Goal: Task Accomplishment & Management: Use online tool/utility

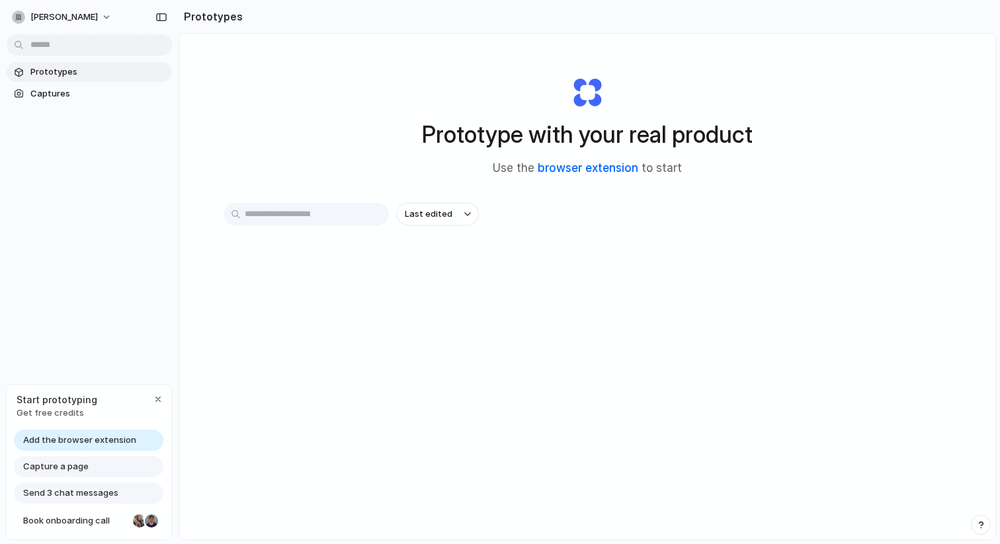
click at [585, 173] on link "browser extension" at bounding box center [588, 167] width 101 height 13
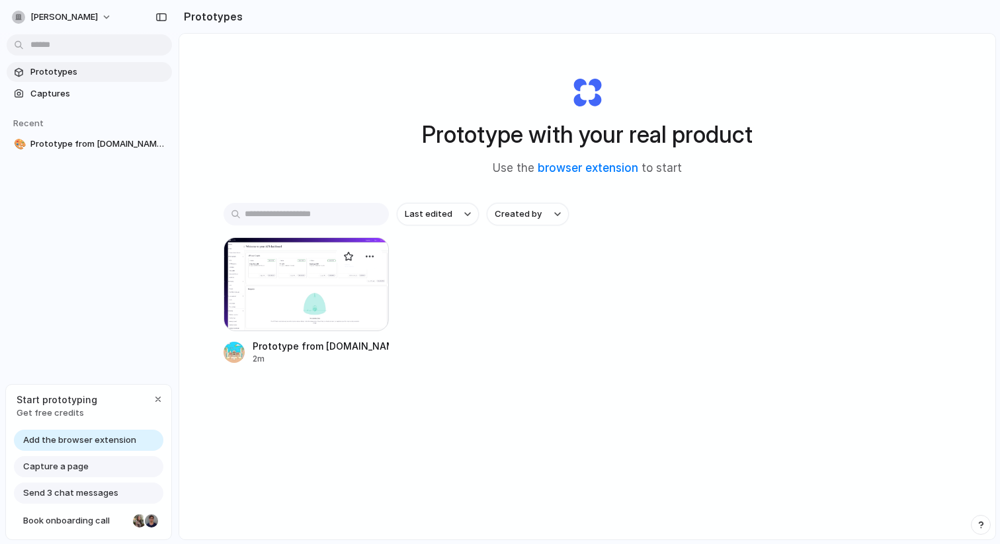
click at [302, 240] on div at bounding box center [305, 284] width 165 height 94
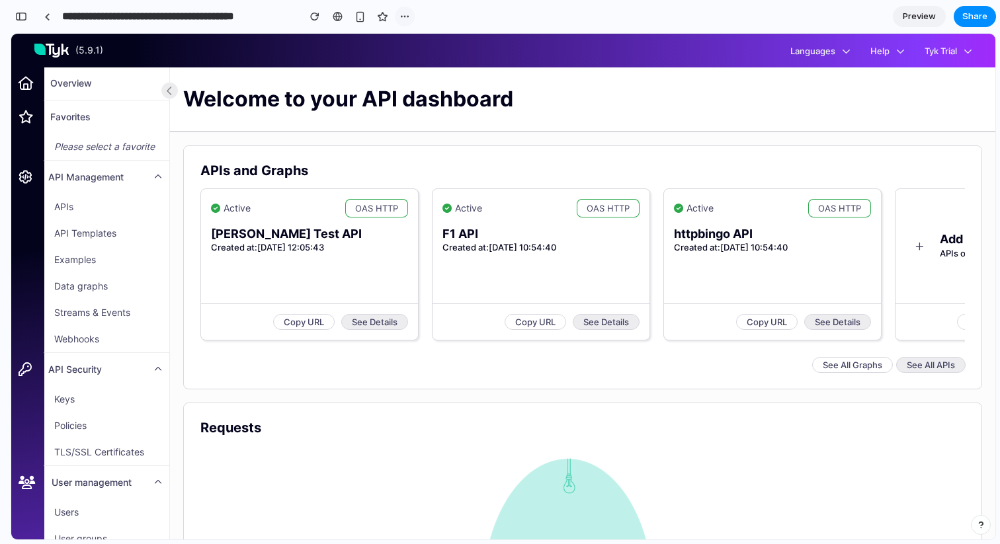
drag, startPoint x: 410, startPoint y: 24, endPoint x: 399, endPoint y: 0, distance: 26.3
click at [410, 24] on button "button" at bounding box center [405, 17] width 20 height 20
click at [363, 19] on div "Duplicate Delete" at bounding box center [500, 272] width 1000 height 544
click at [961, 52] on button "Tyk Trial" at bounding box center [947, 51] width 67 height 15
click at [857, 59] on div "( 5.9.1 ) Languages Help Tyk Trial" at bounding box center [502, 51] width 957 height 34
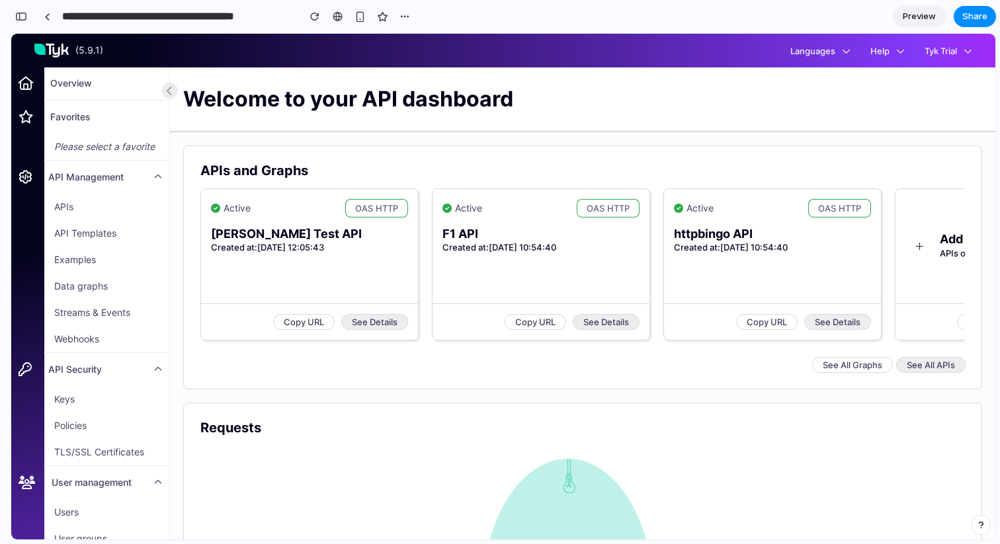
click at [834, 54] on button "Languages" at bounding box center [820, 51] width 80 height 15
click at [803, 86] on div "Welcome to your API dashboard" at bounding box center [582, 98] width 799 height 63
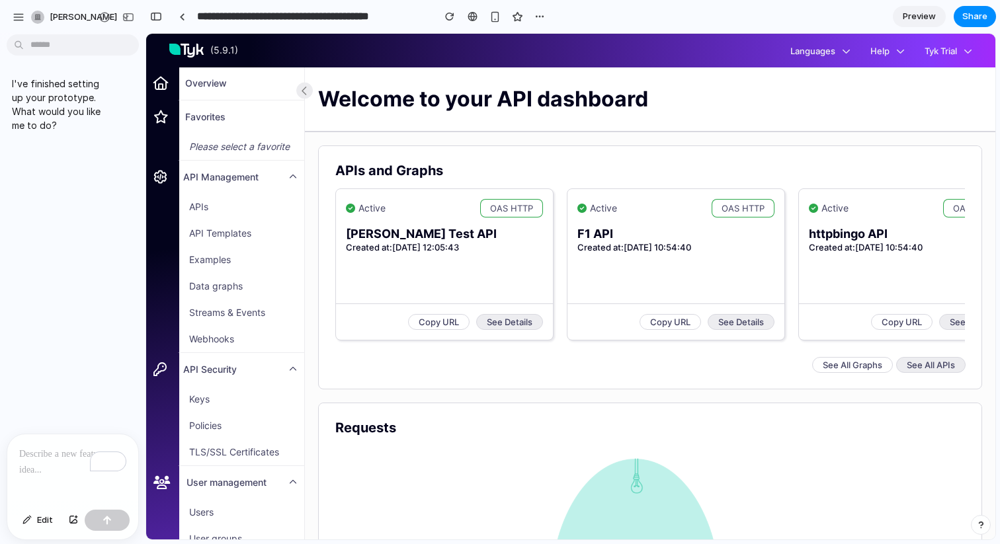
click at [60, 447] on p "To enrich screen reader interactions, please activate Accessibility in Grammarl…" at bounding box center [72, 454] width 107 height 16
click at [19, 15] on div "button" at bounding box center [19, 17] width 12 height 12
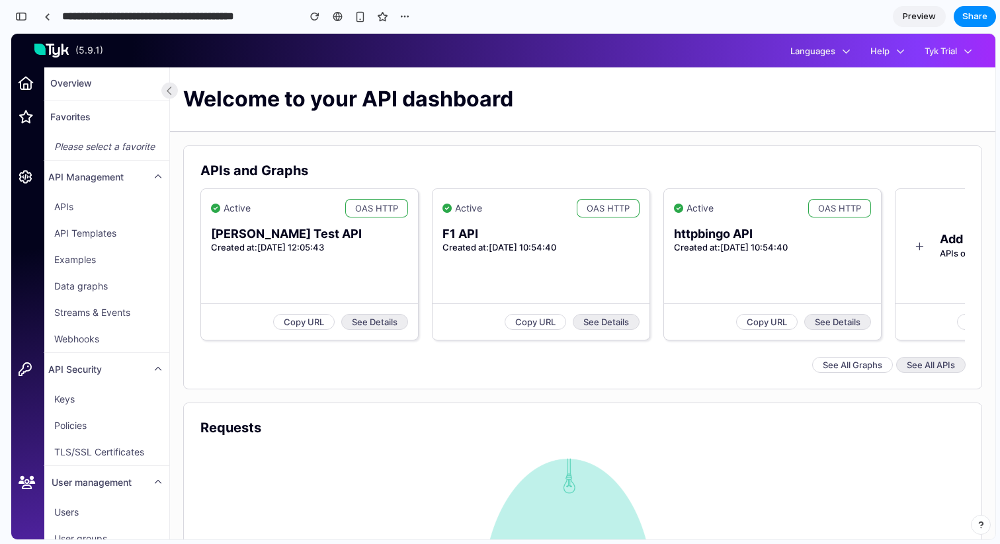
click at [458, 118] on div "Welcome to your API dashboard" at bounding box center [582, 98] width 799 height 63
click at [24, 16] on div "button" at bounding box center [21, 16] width 12 height 9
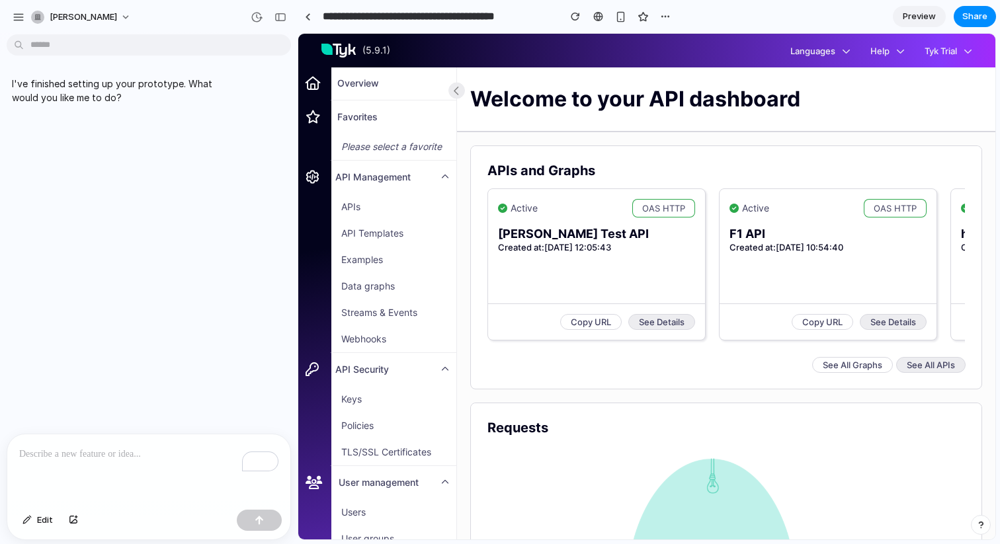
click at [86, 462] on div "To enrich screen reader interactions, please activate Accessibility in Grammarl…" at bounding box center [148, 469] width 283 height 70
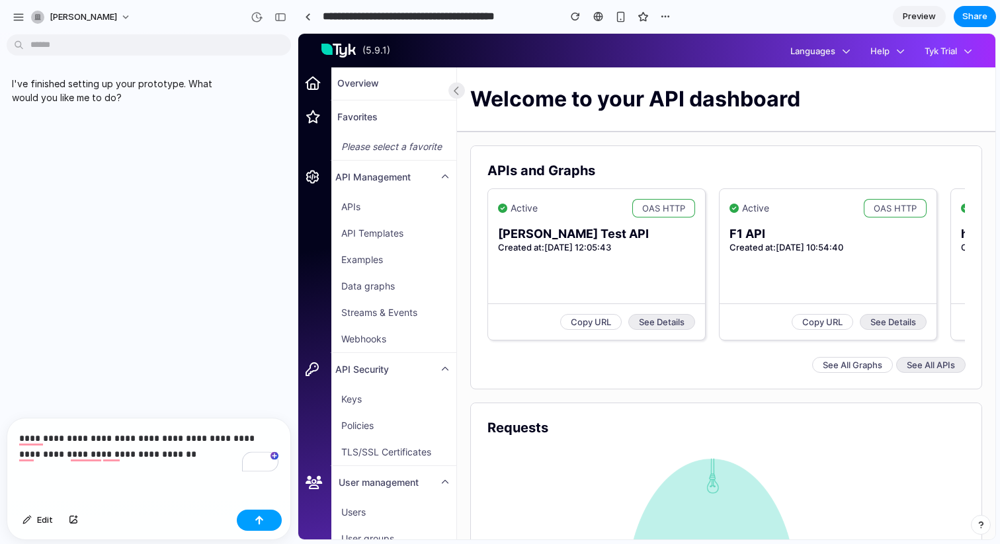
click at [252, 518] on button "button" at bounding box center [259, 520] width 45 height 21
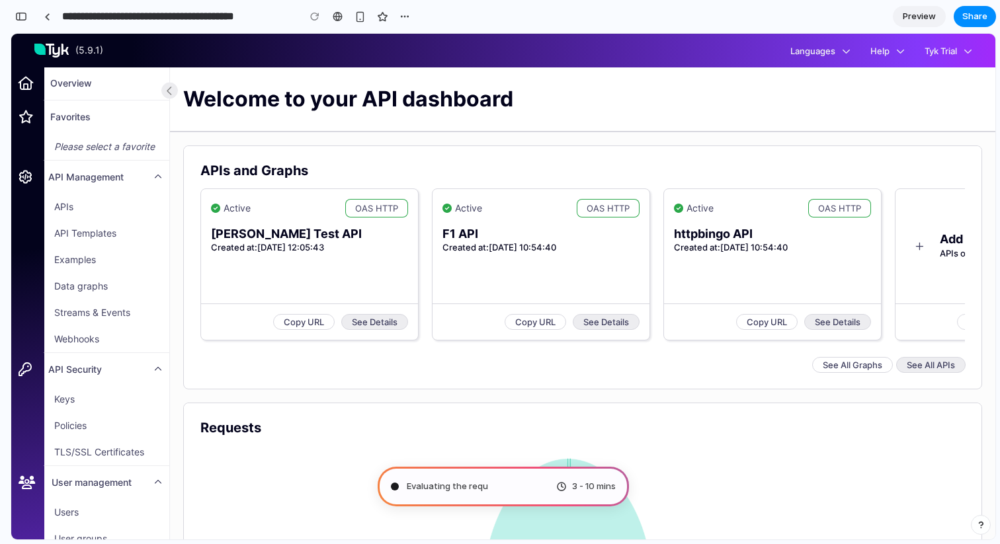
type input "**********"
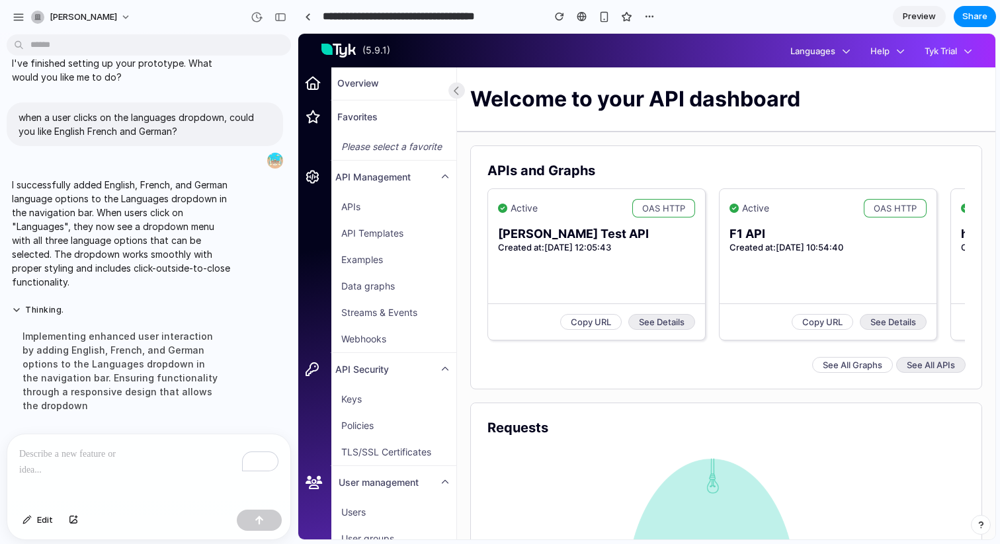
scroll to position [7, 0]
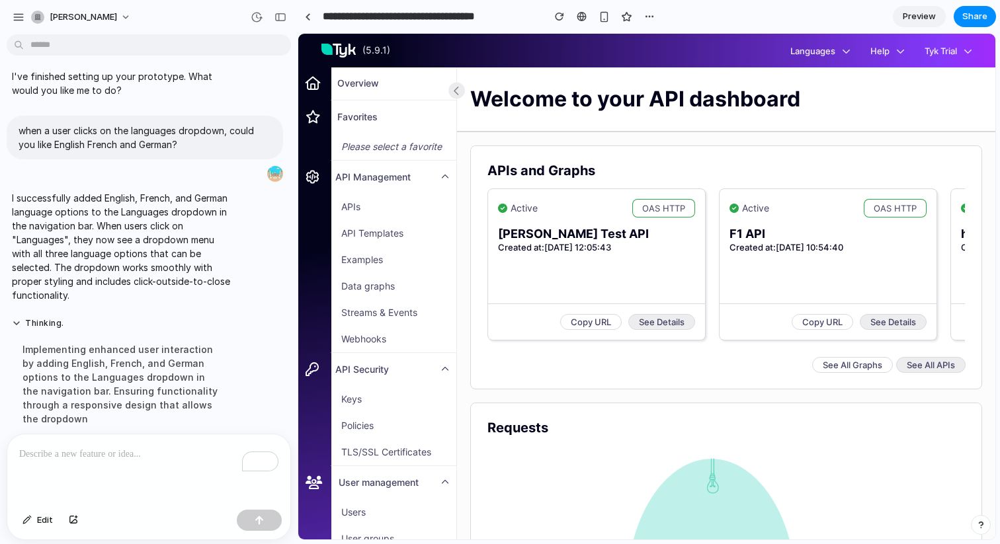
click at [843, 49] on icon "button" at bounding box center [846, 51] width 9 height 9
click at [927, 18] on span "Preview" at bounding box center [919, 16] width 33 height 13
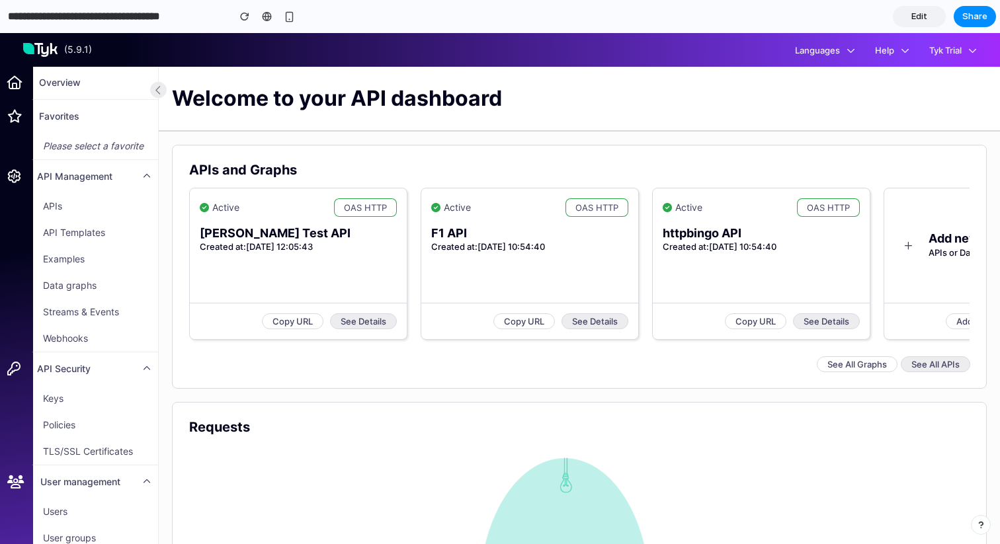
click at [846, 47] on icon "button" at bounding box center [850, 50] width 9 height 9
click at [814, 52] on span "Languages" at bounding box center [817, 50] width 45 height 11
click at [167, 17] on input "**********" at bounding box center [114, 17] width 219 height 24
click at [167, 23] on input "**********" at bounding box center [114, 17] width 219 height 24
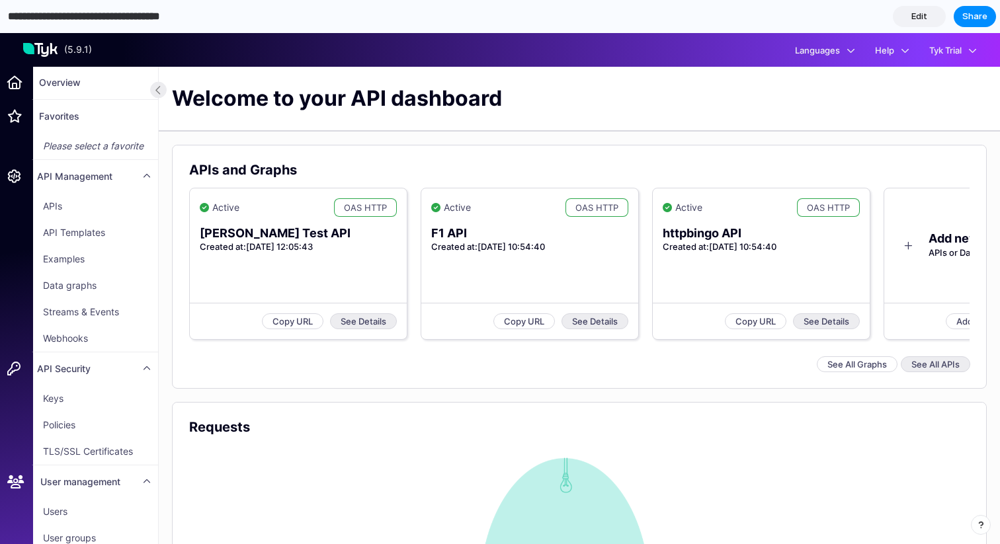
click at [296, 13] on button "button" at bounding box center [290, 17] width 20 height 20
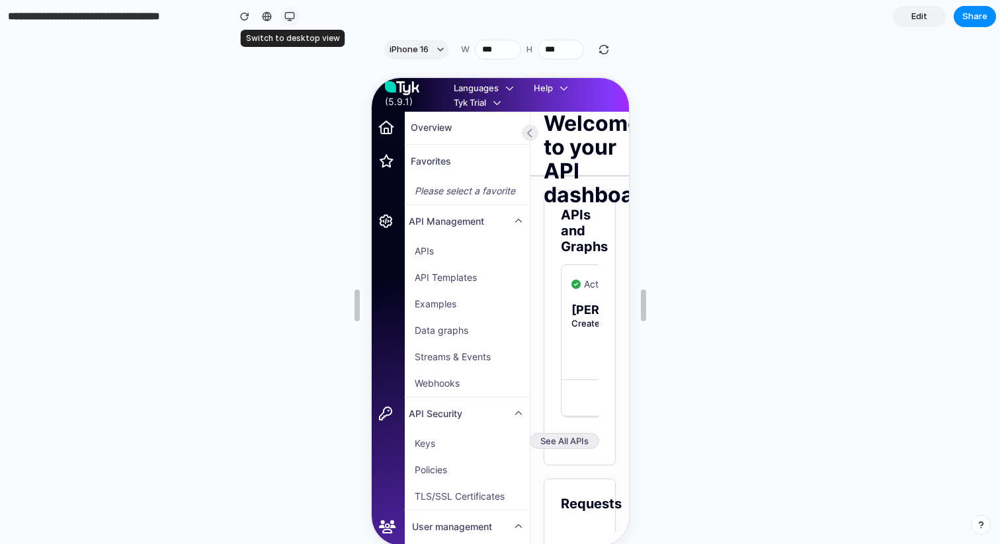
click at [296, 13] on button "button" at bounding box center [290, 17] width 20 height 20
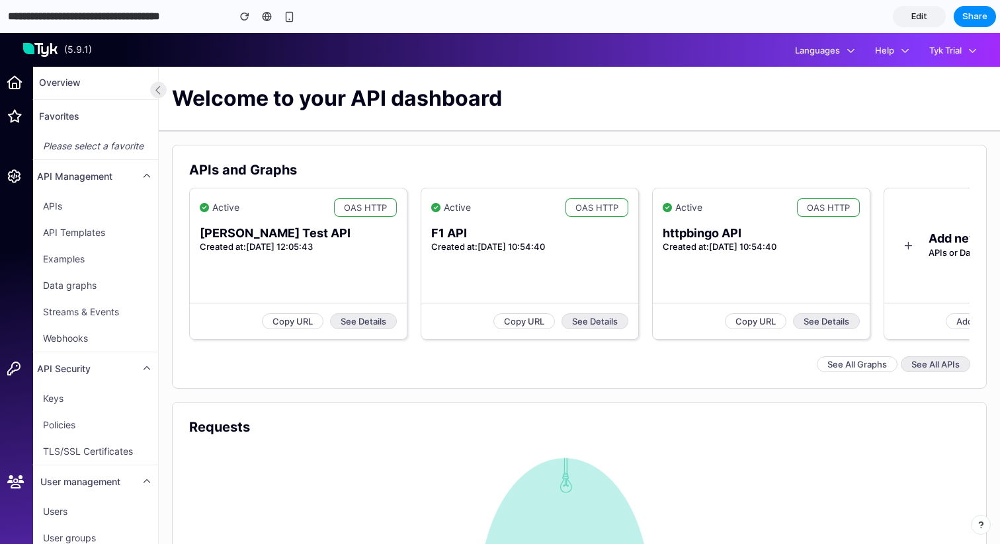
click at [932, 13] on link "Edit" at bounding box center [919, 16] width 53 height 21
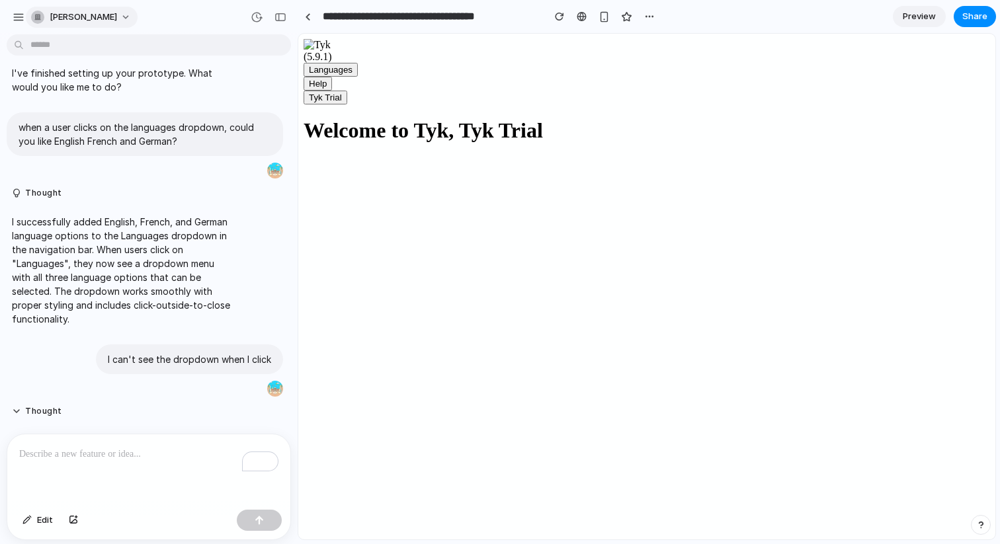
scroll to position [391, 0]
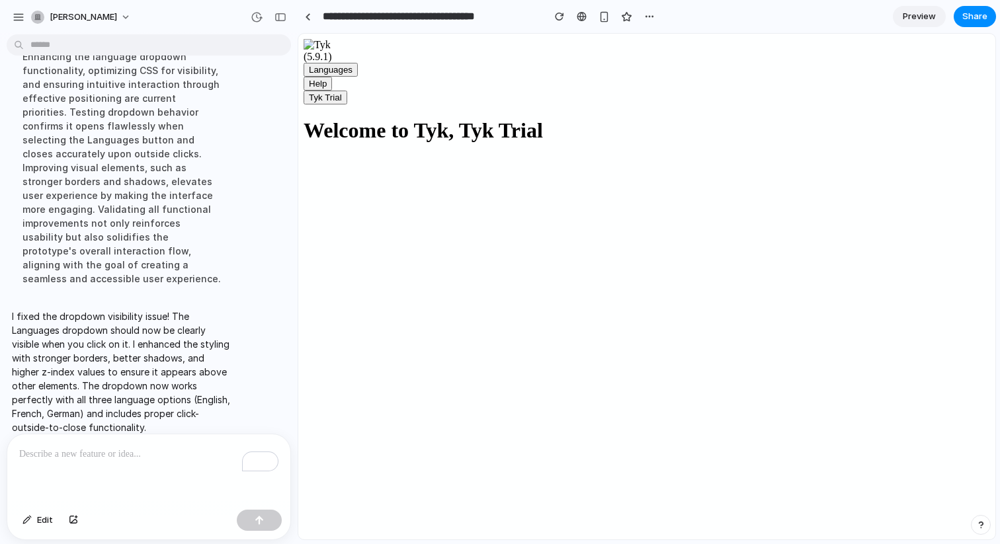
click at [346, 74] on span "Languages" at bounding box center [331, 70] width 44 height 10
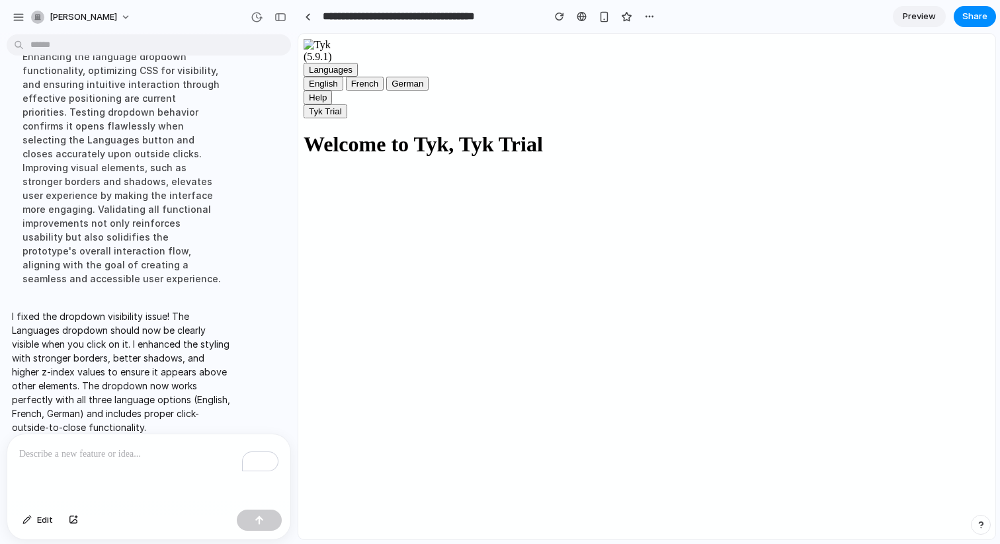
click at [346, 74] on span "Languages" at bounding box center [331, 70] width 44 height 10
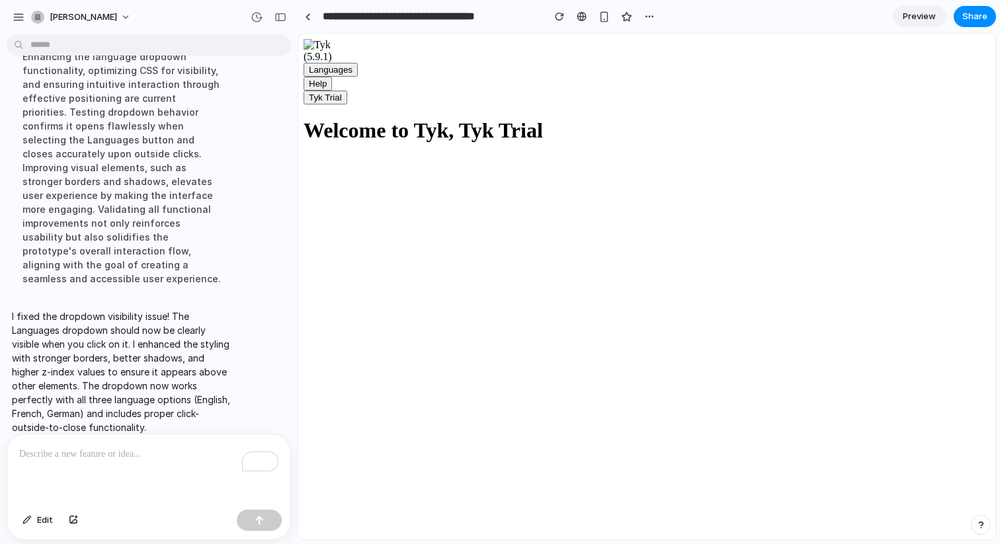
click at [73, 450] on p "To enrich screen reader interactions, please activate Accessibility in Grammarl…" at bounding box center [148, 454] width 259 height 16
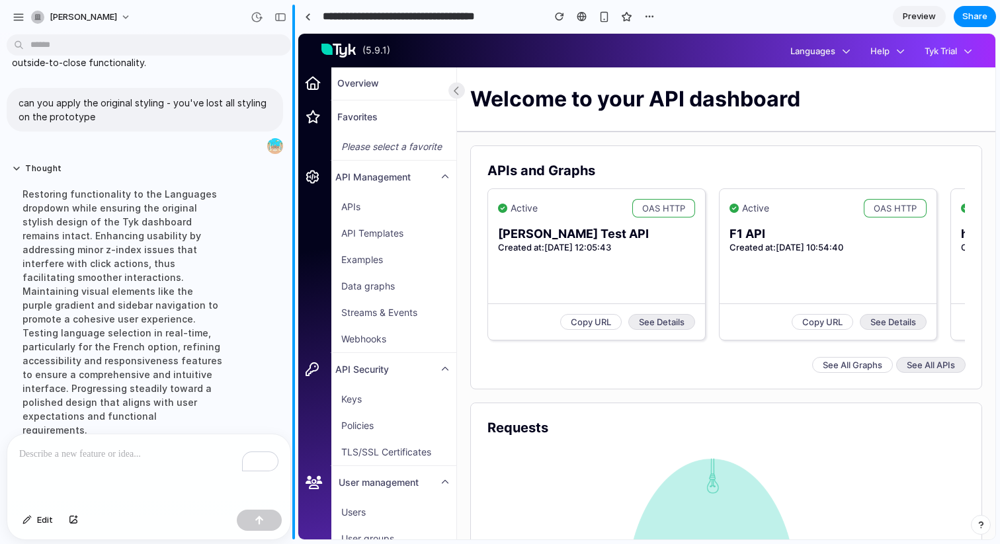
scroll to position [665, 0]
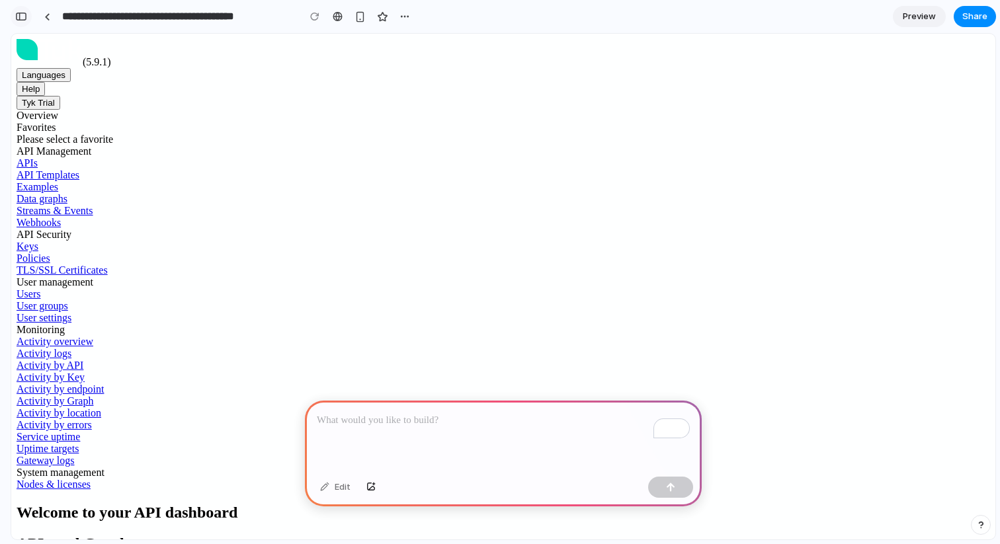
click at [19, 17] on div "button" at bounding box center [21, 16] width 12 height 9
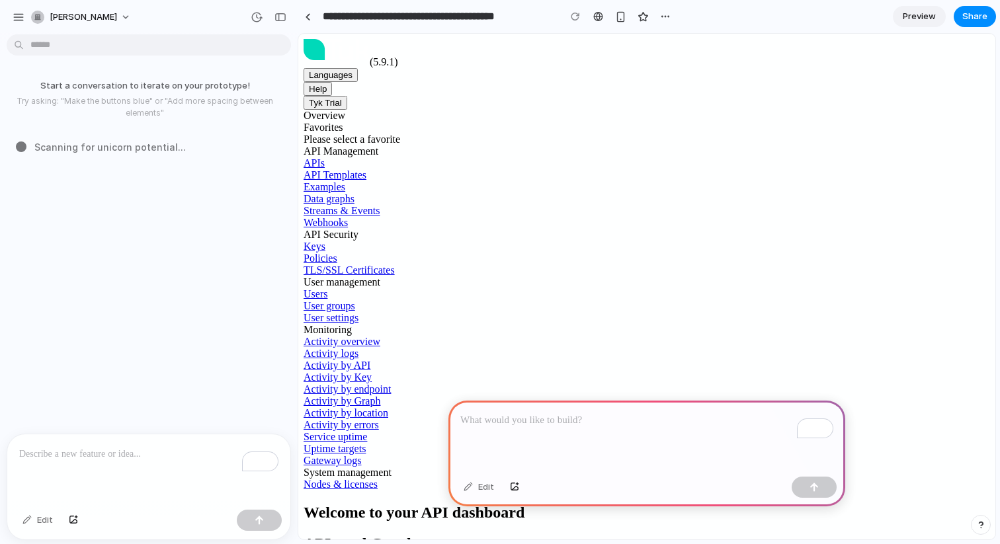
click at [19, 17] on div "button" at bounding box center [19, 17] width 12 height 12
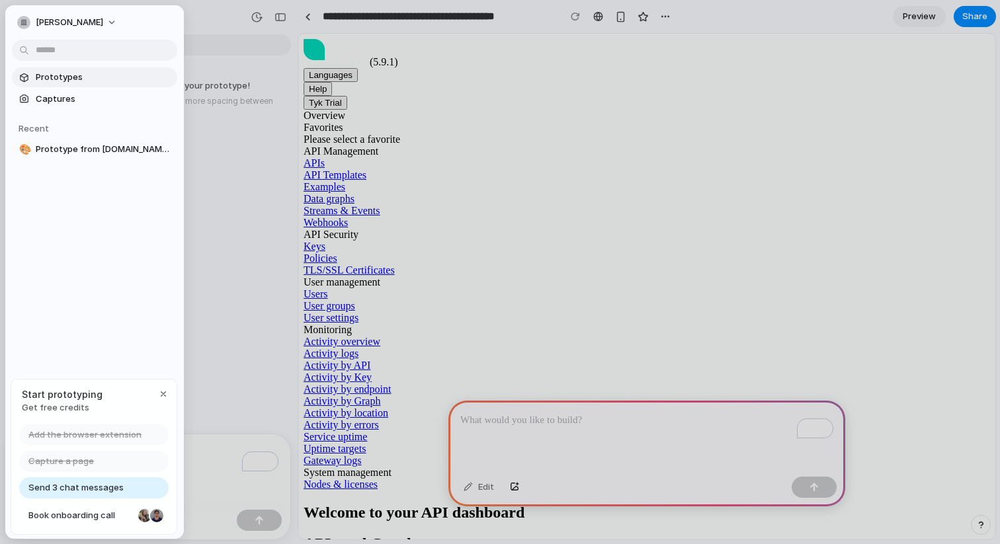
click at [85, 71] on span "Prototypes" at bounding box center [104, 77] width 136 height 13
